Goal: Obtain resource: Obtain resource

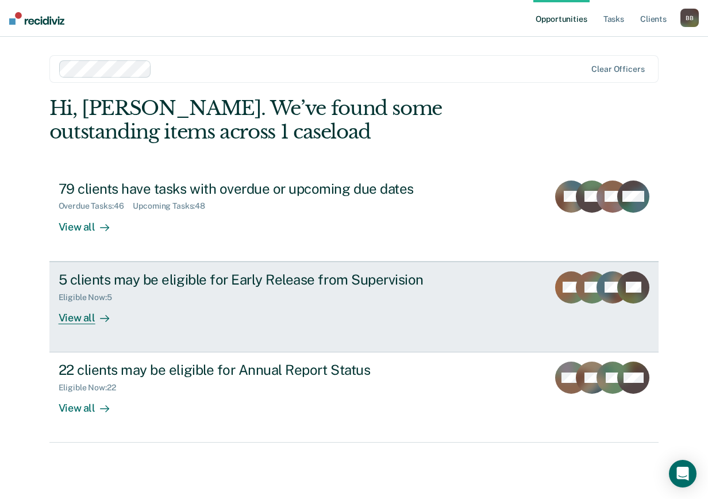
click at [84, 294] on div "Eligible Now : 5" at bounding box center [90, 297] width 63 height 10
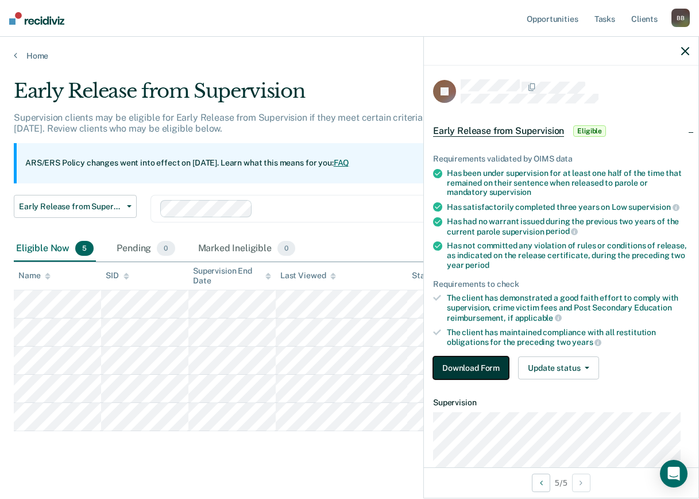
click at [471, 368] on button "Download Form" at bounding box center [471, 367] width 76 height 23
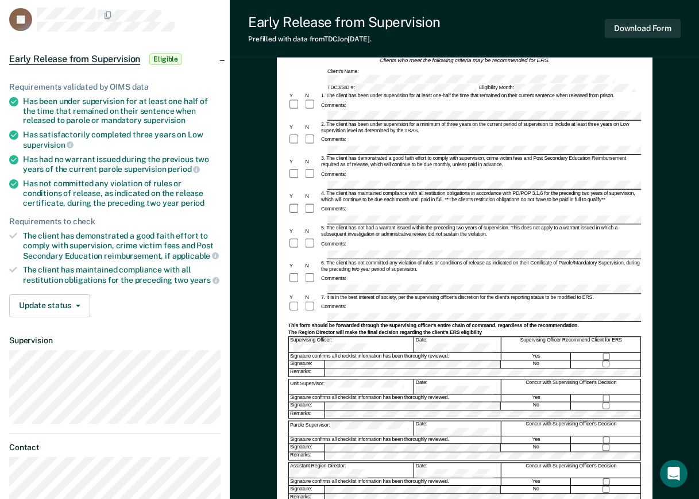
scroll to position [67, 0]
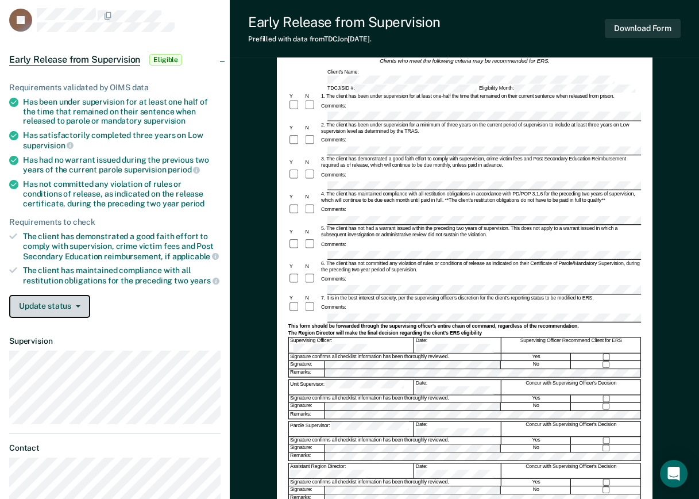
click at [49, 309] on button "Update status" at bounding box center [49, 306] width 81 height 23
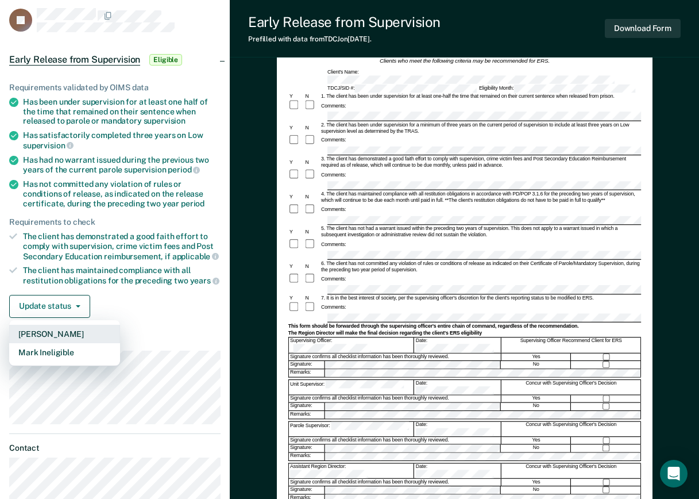
click at [56, 333] on button "[PERSON_NAME]" at bounding box center [64, 334] width 111 height 18
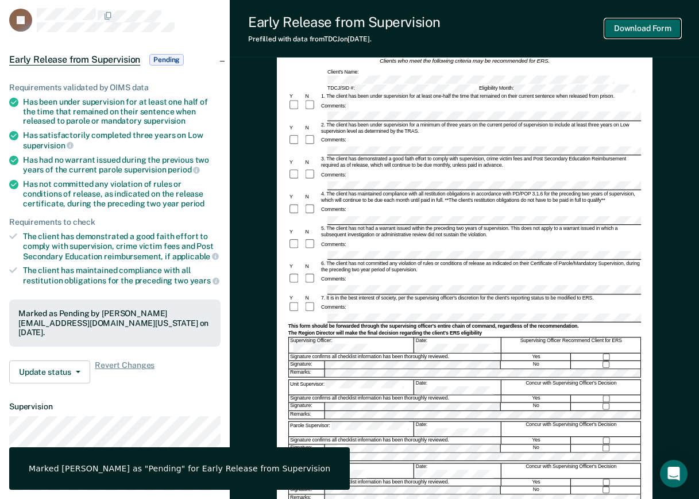
click at [655, 25] on button "Download Form" at bounding box center [643, 28] width 76 height 19
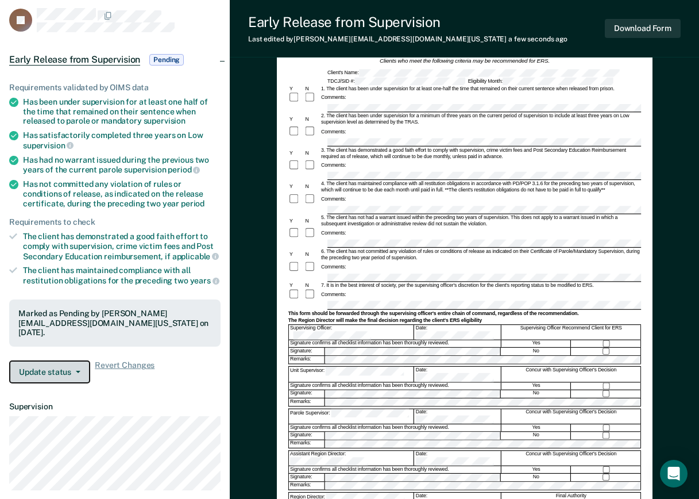
click at [60, 373] on button "Update status" at bounding box center [49, 371] width 81 height 23
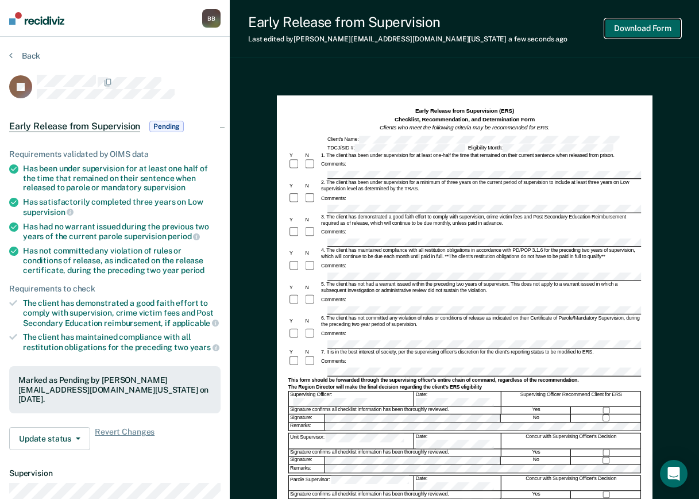
click at [645, 25] on button "Download Form" at bounding box center [643, 28] width 76 height 19
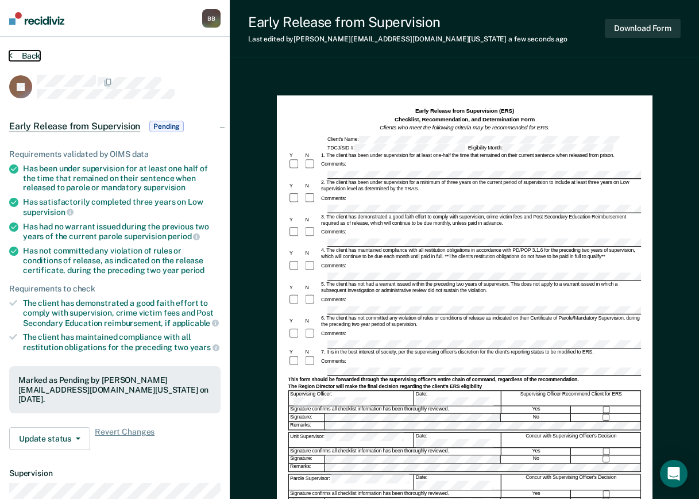
click at [16, 54] on button "Back" at bounding box center [24, 56] width 31 height 10
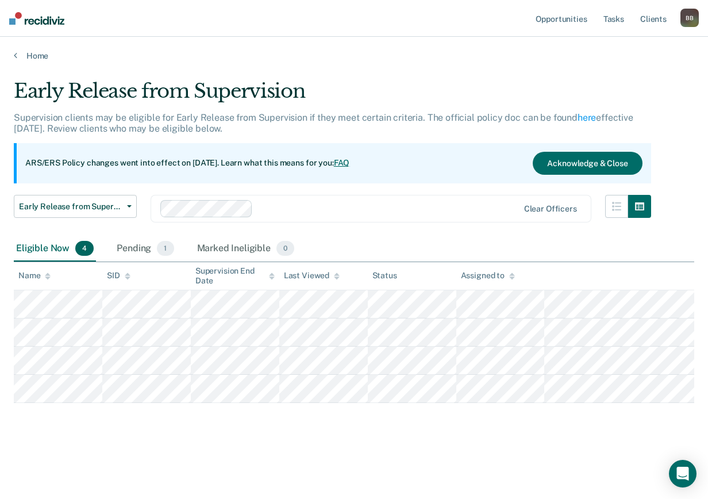
click at [122, 450] on main "Early Release from Supervision Supervision clients may be eligible for Early Re…" at bounding box center [354, 278] width 708 height 434
click at [131, 250] on div "Pending 1" at bounding box center [144, 248] width 61 height 25
